Goal: Find specific page/section: Find specific page/section

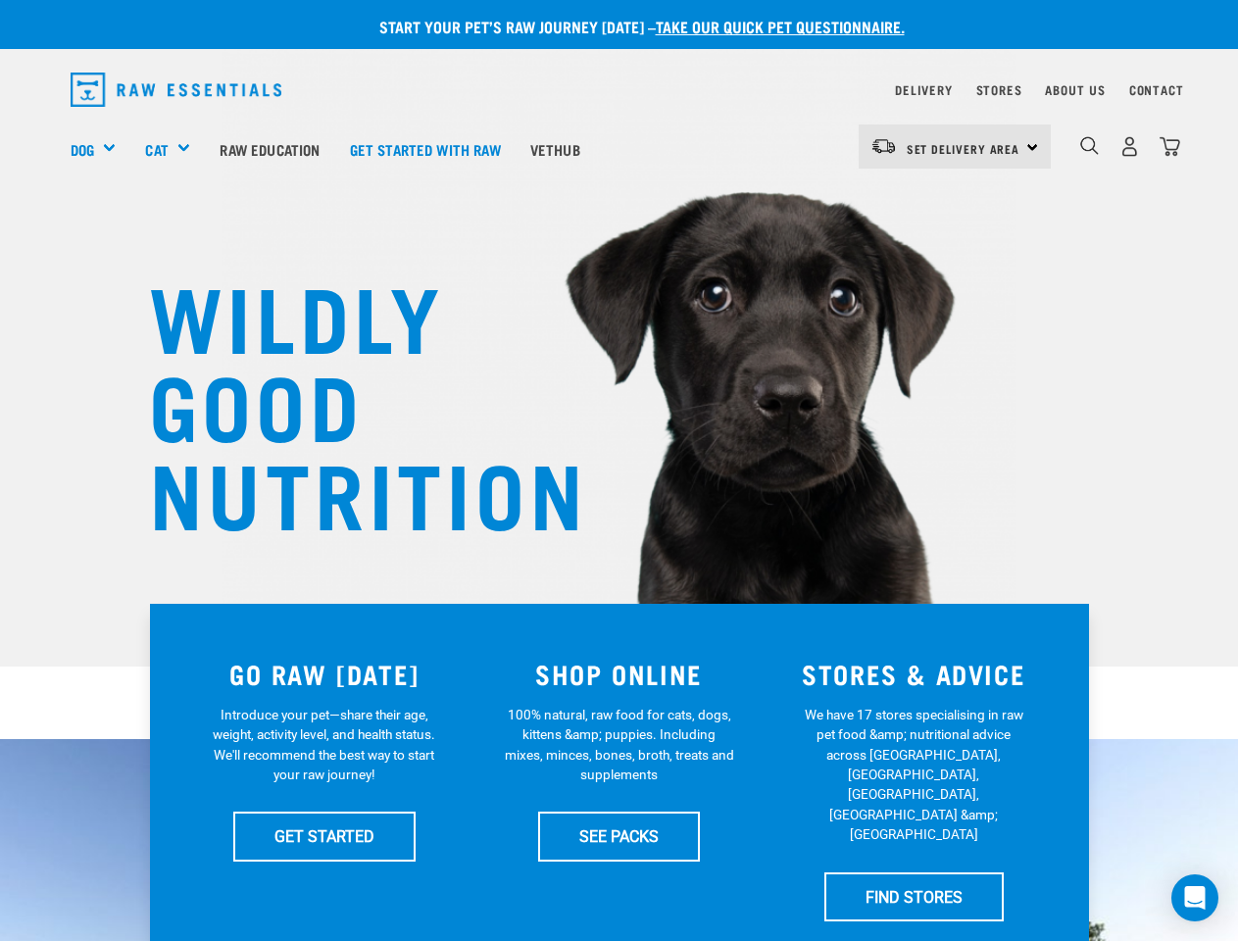
click at [101, 149] on div "Dog" at bounding box center [101, 149] width 61 height 78
click at [176, 149] on div "Cat" at bounding box center [175, 149] width 60 height 78
click at [955, 146] on span "Set Delivery Area" at bounding box center [964, 148] width 114 height 7
click at [1089, 146] on img "dropdown navigation" at bounding box center [1089, 145] width 19 height 19
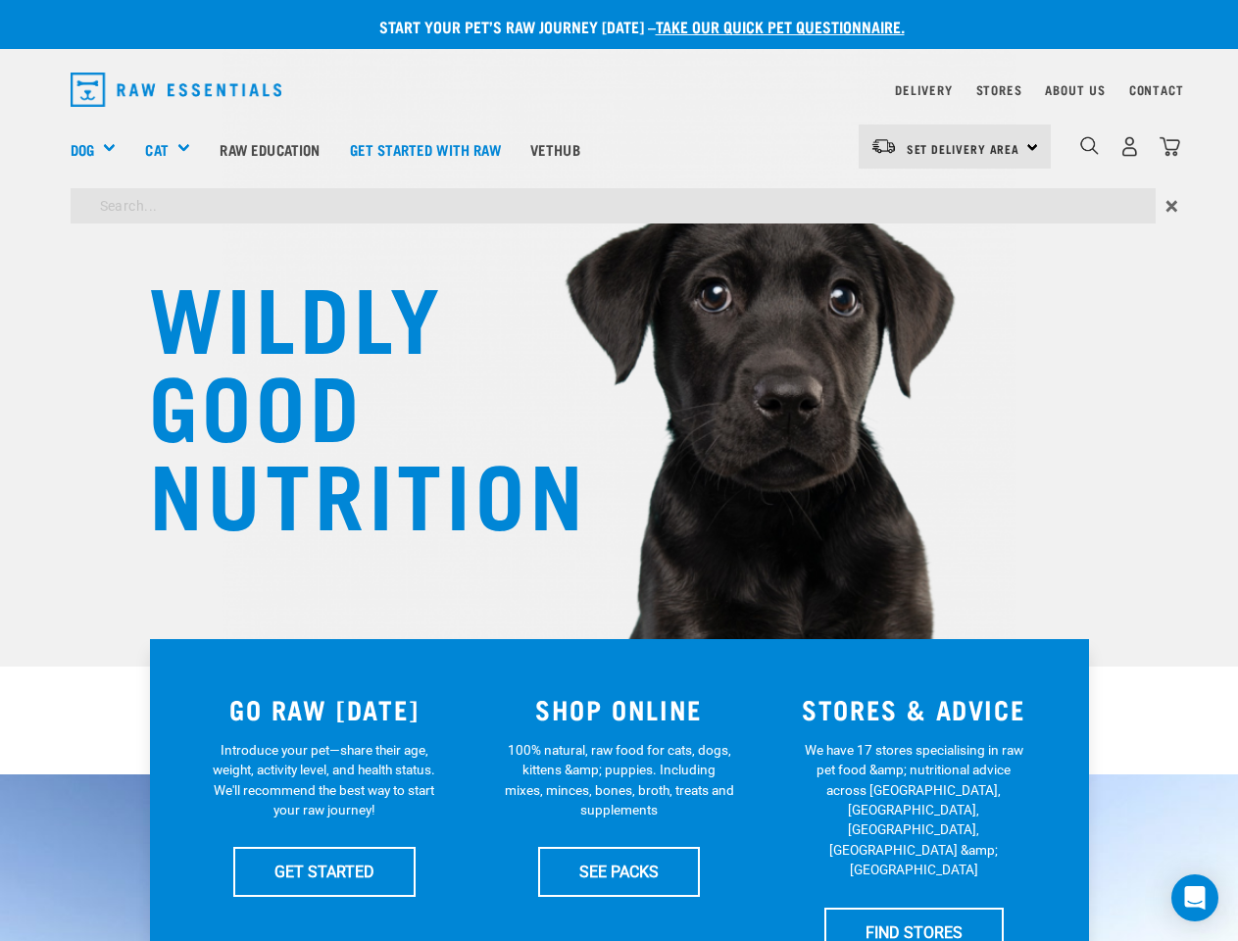
click at [1195, 898] on icon "Open Intercom Messenger" at bounding box center [1195, 898] width 21 height 24
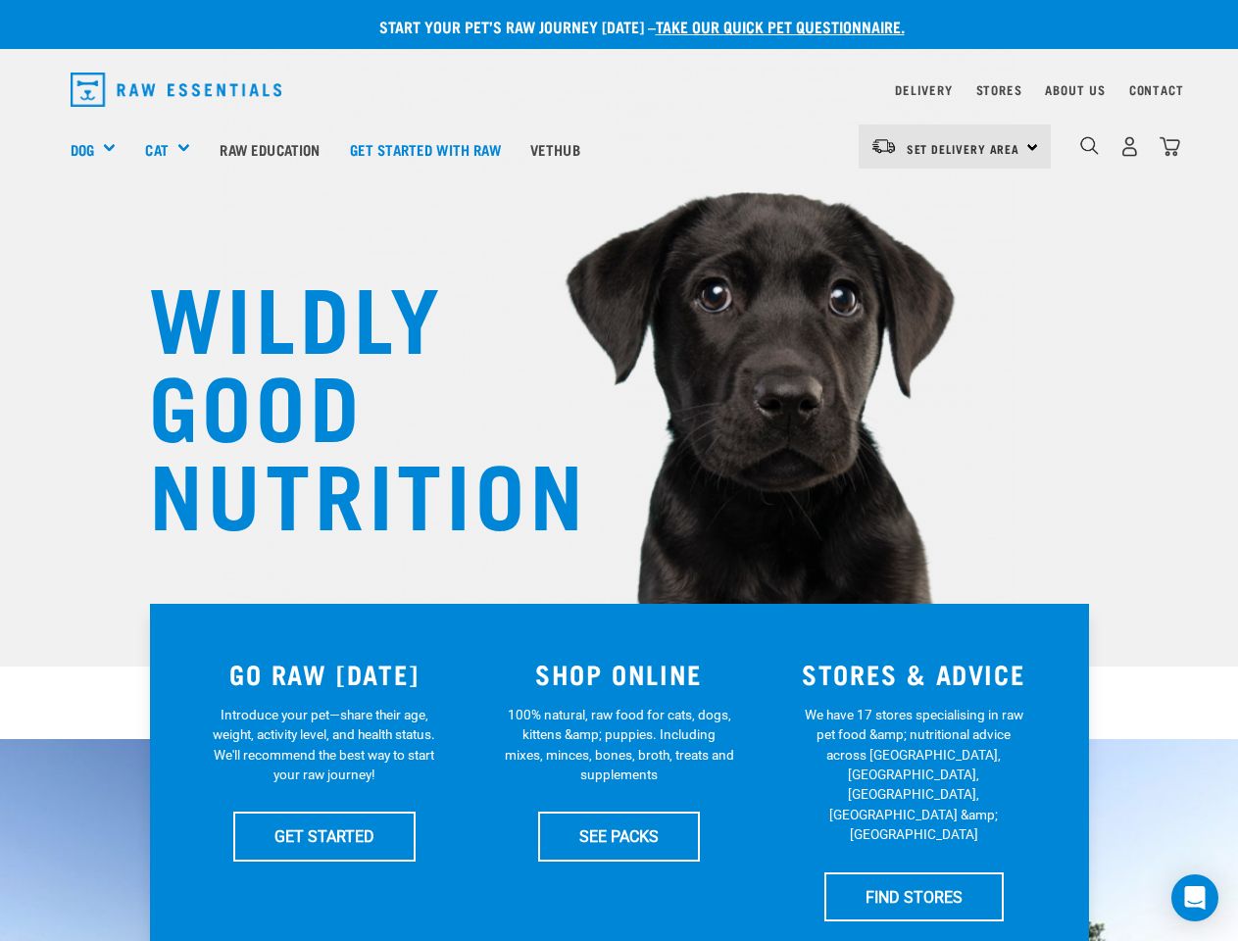
click at [101, 149] on div "Dog" at bounding box center [101, 149] width 61 height 78
click at [176, 149] on div "Cat" at bounding box center [175, 149] width 60 height 78
click at [955, 146] on span "Set Delivery Area" at bounding box center [964, 148] width 114 height 7
click at [1089, 146] on img "dropdown navigation" at bounding box center [1089, 145] width 19 height 19
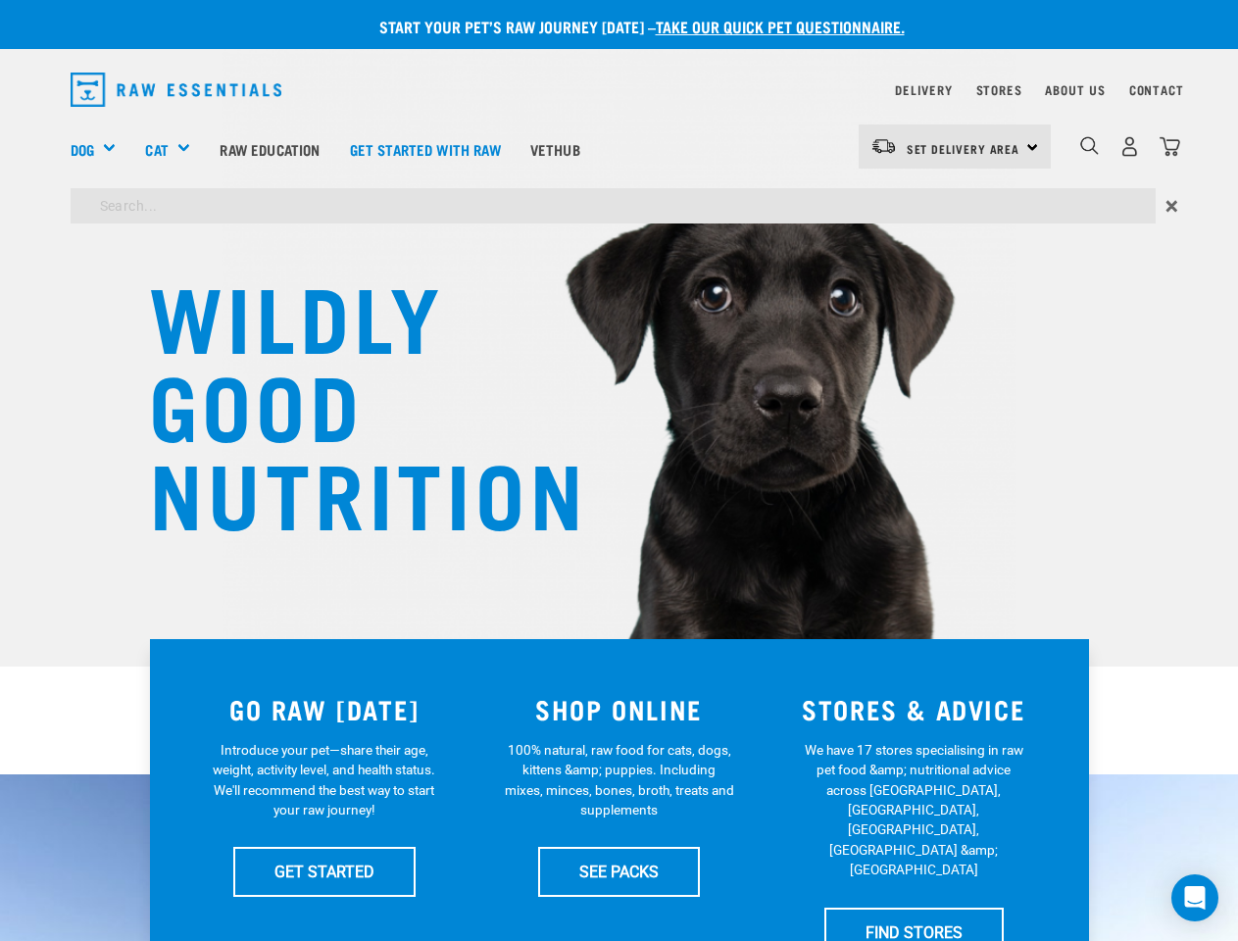
click at [1195, 898] on icon "Open Intercom Messenger" at bounding box center [1195, 898] width 21 height 24
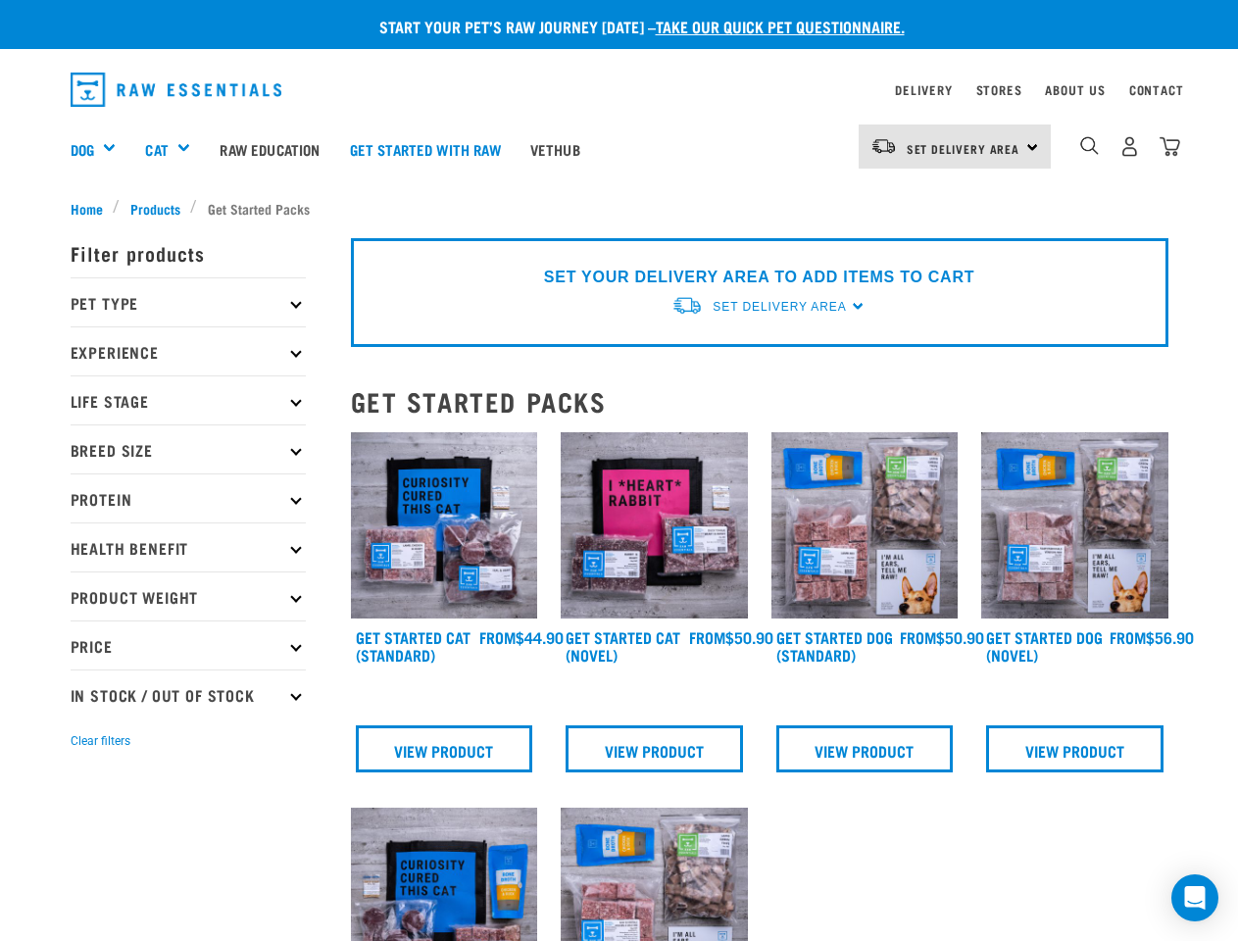
click at [101, 149] on div "Dog" at bounding box center [101, 149] width 61 height 78
click at [176, 149] on div "Cat" at bounding box center [175, 149] width 60 height 78
click at [955, 146] on span "Set Delivery Area" at bounding box center [964, 148] width 114 height 7
click at [1089, 146] on img "dropdown navigation" at bounding box center [1089, 145] width 19 height 19
click at [188, 277] on p "Filter products" at bounding box center [188, 252] width 235 height 49
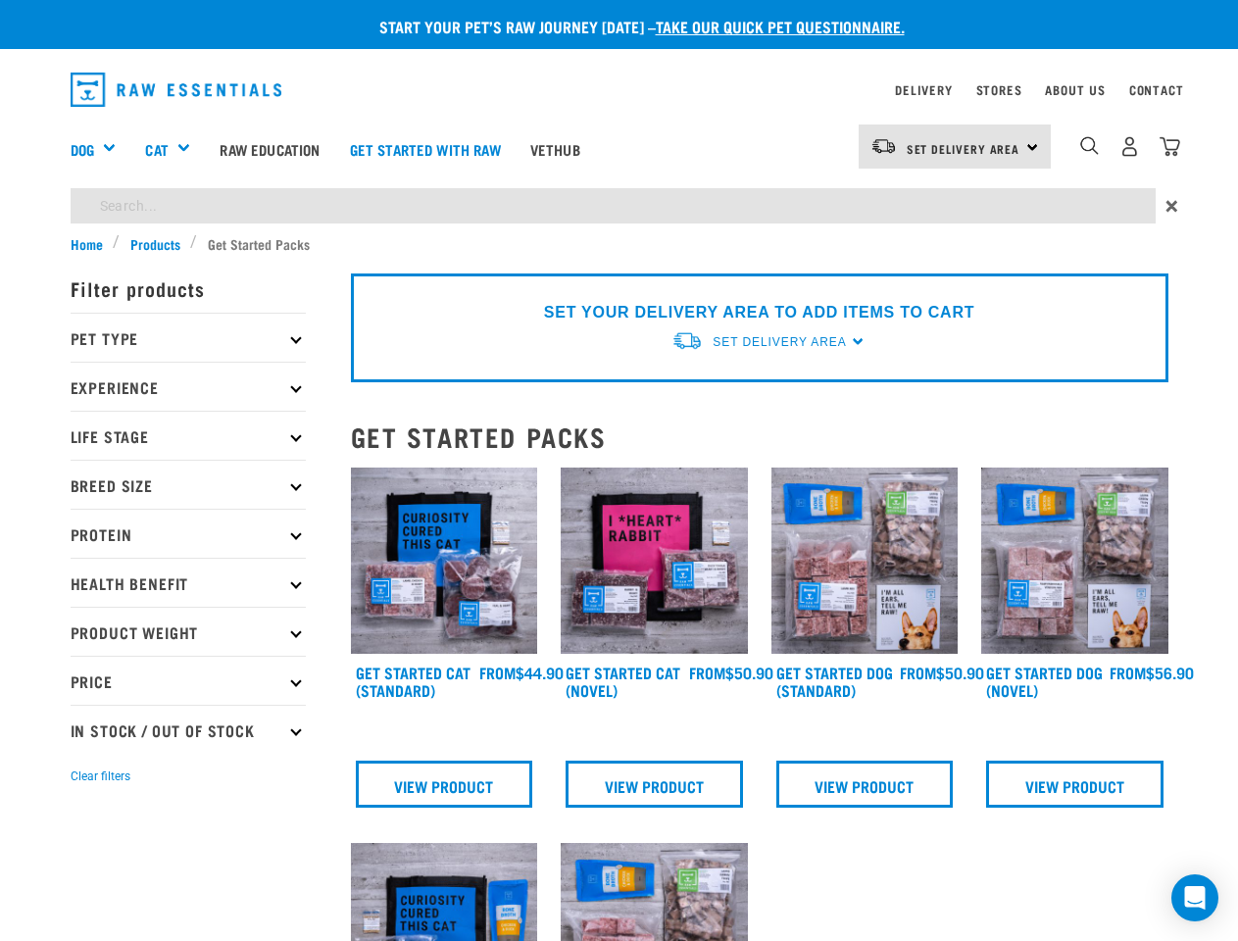
click at [188, 351] on p "Pet Type" at bounding box center [188, 337] width 235 height 49
click at [188, 400] on p "Experience" at bounding box center [188, 386] width 235 height 49
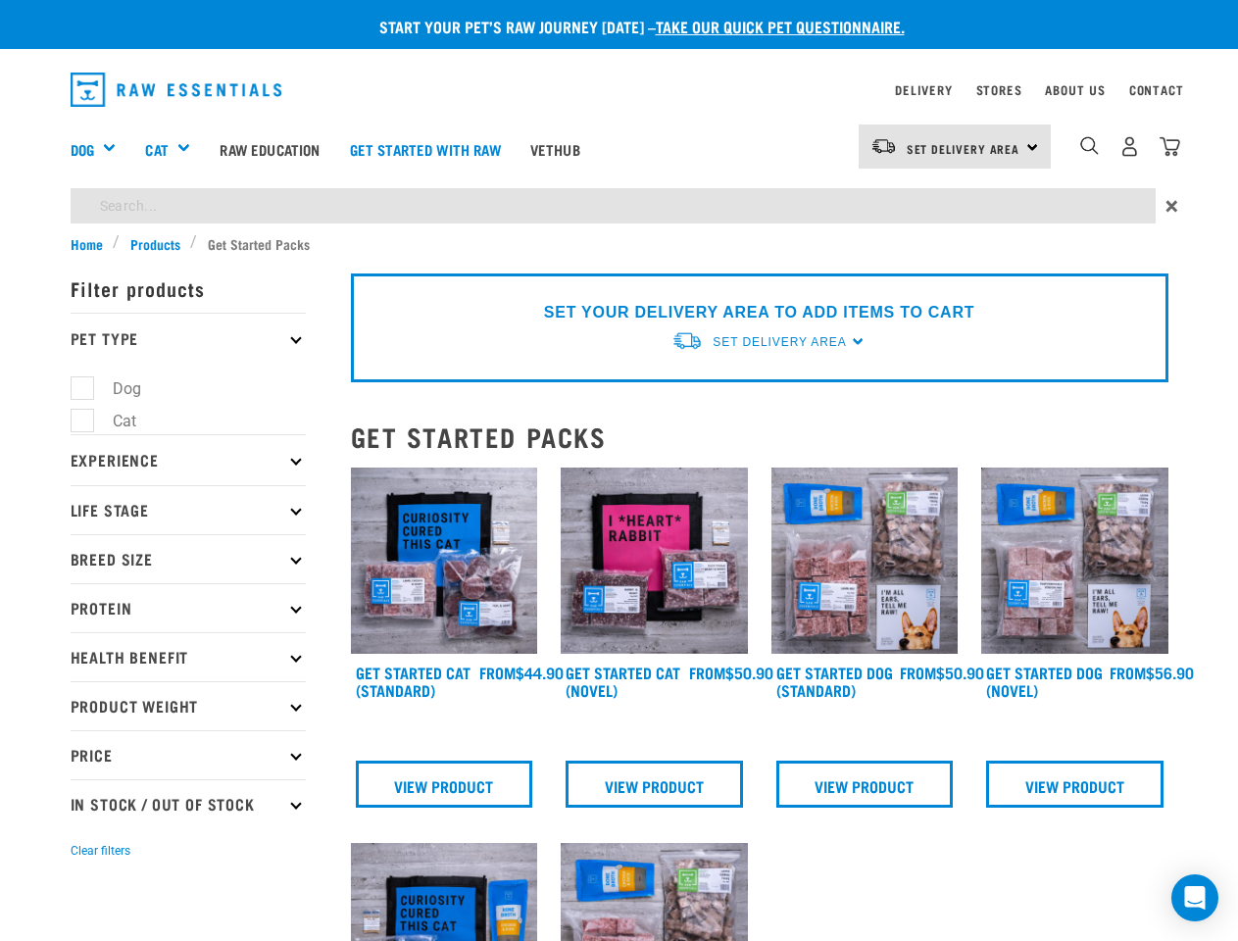
click at [188, 449] on form "Filter products Pet Type Dog Cat Experience New Raw Feeder Experienced Raw Feed…" at bounding box center [188, 562] width 235 height 597
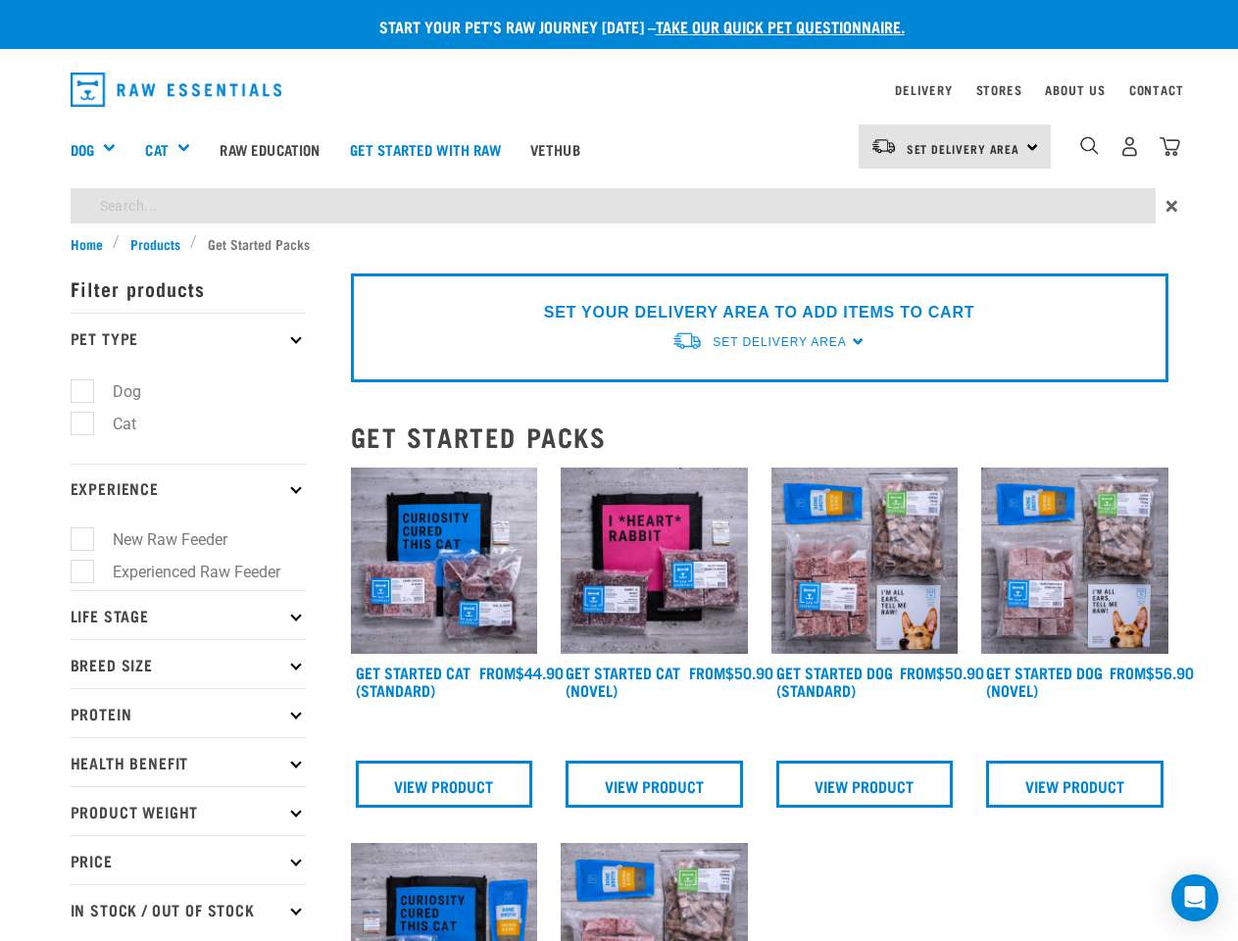
click at [188, 498] on p "Experience" at bounding box center [188, 488] width 235 height 49
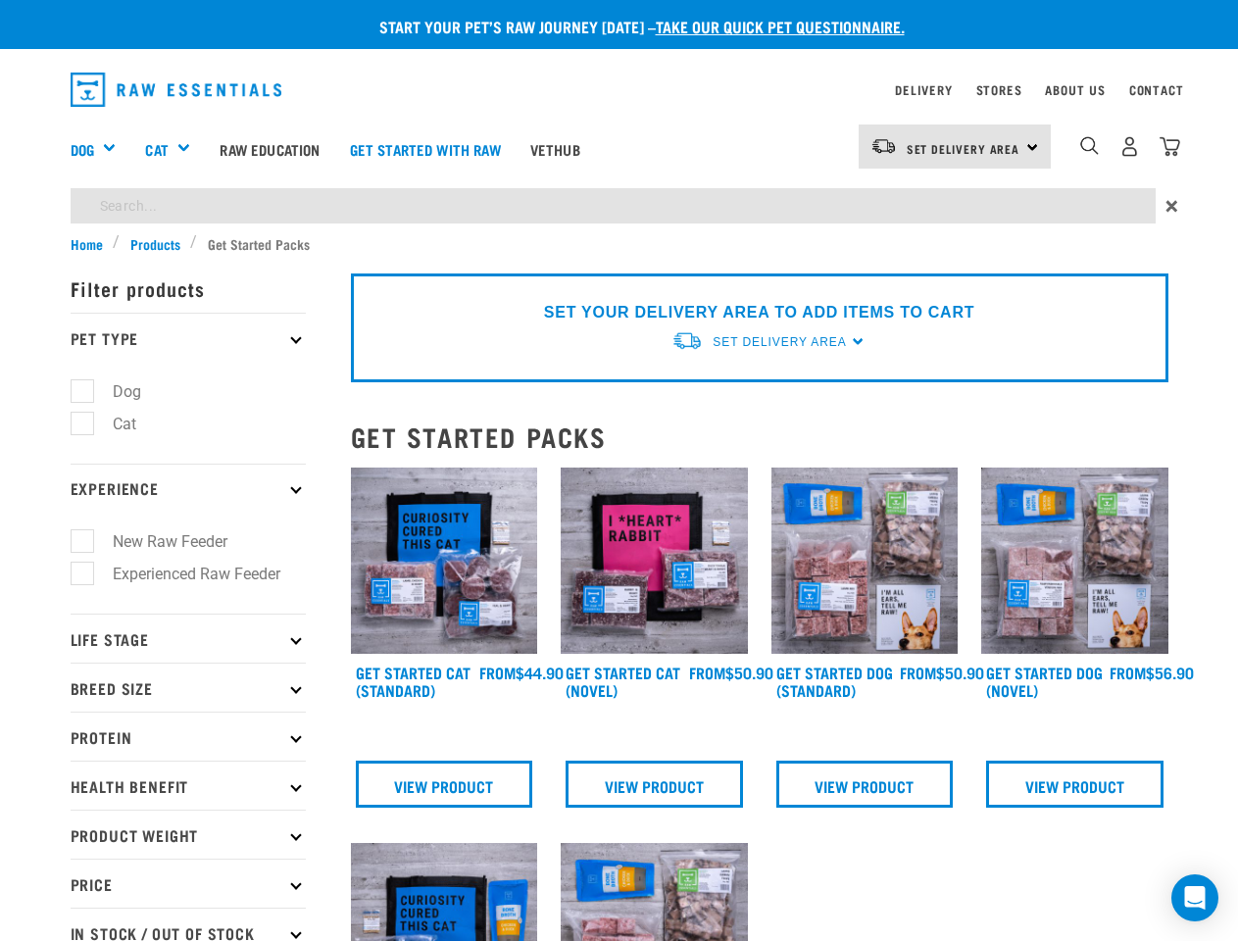
click at [188, 547] on form "Filter products Pet Type Dog Cat Experience New Raw Feeder Experienced Raw Feed…" at bounding box center [188, 627] width 235 height 726
